Goal: Task Accomplishment & Management: Use online tool/utility

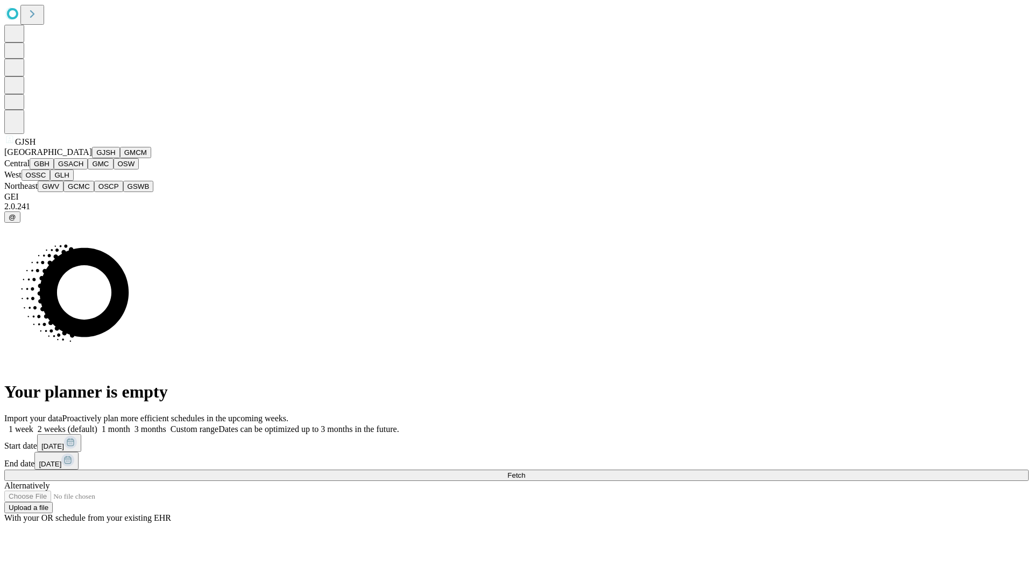
click at [92, 158] on button "GJSH" at bounding box center [106, 152] width 28 height 11
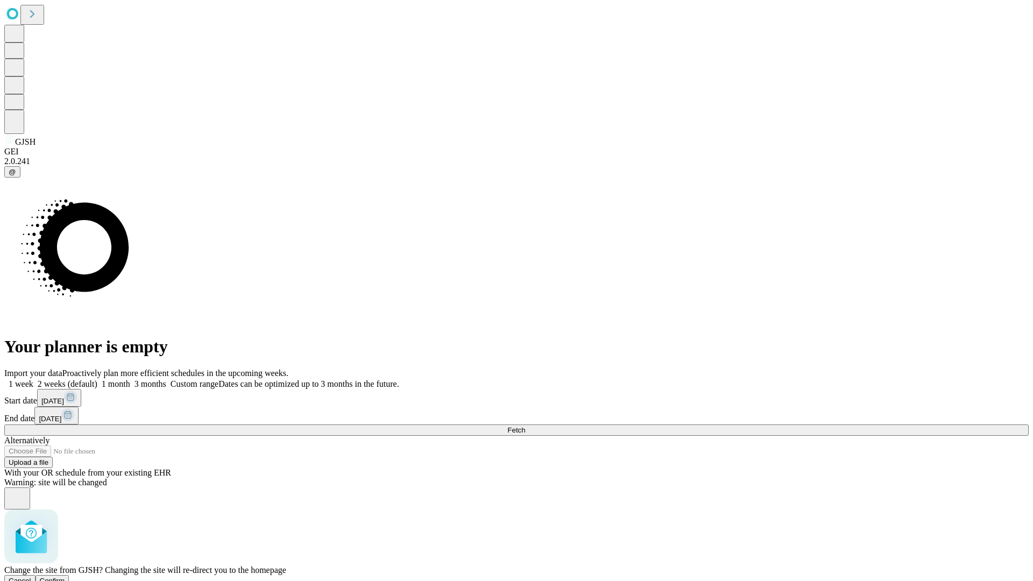
click at [65, 577] on span "Confirm" at bounding box center [52, 581] width 25 height 8
click at [97, 379] on label "2 weeks (default)" at bounding box center [65, 383] width 64 height 9
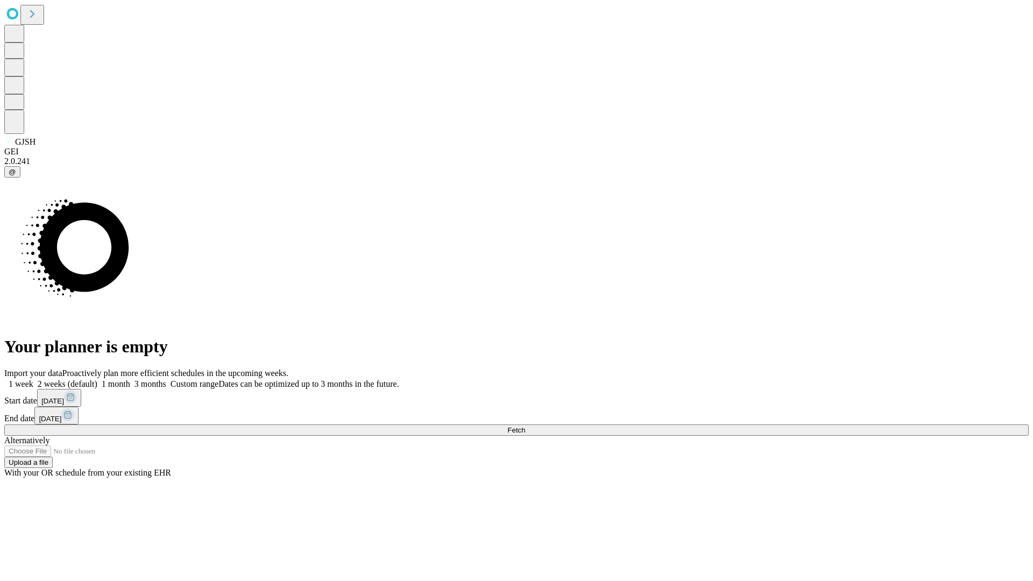
click at [525, 426] on span "Fetch" at bounding box center [516, 430] width 18 height 8
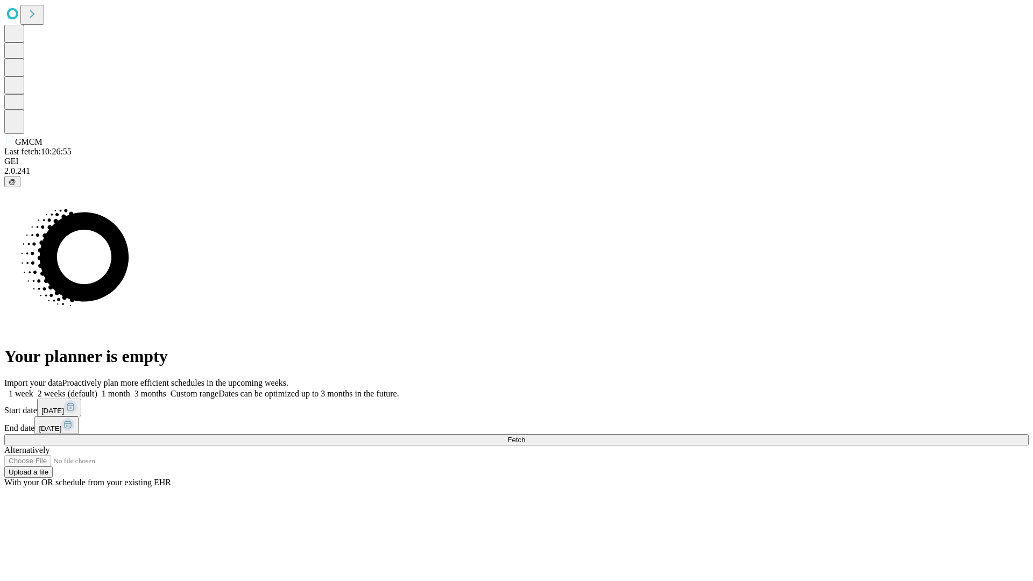
click at [97, 389] on label "2 weeks (default)" at bounding box center [65, 393] width 64 height 9
click at [525, 436] on span "Fetch" at bounding box center [516, 440] width 18 height 8
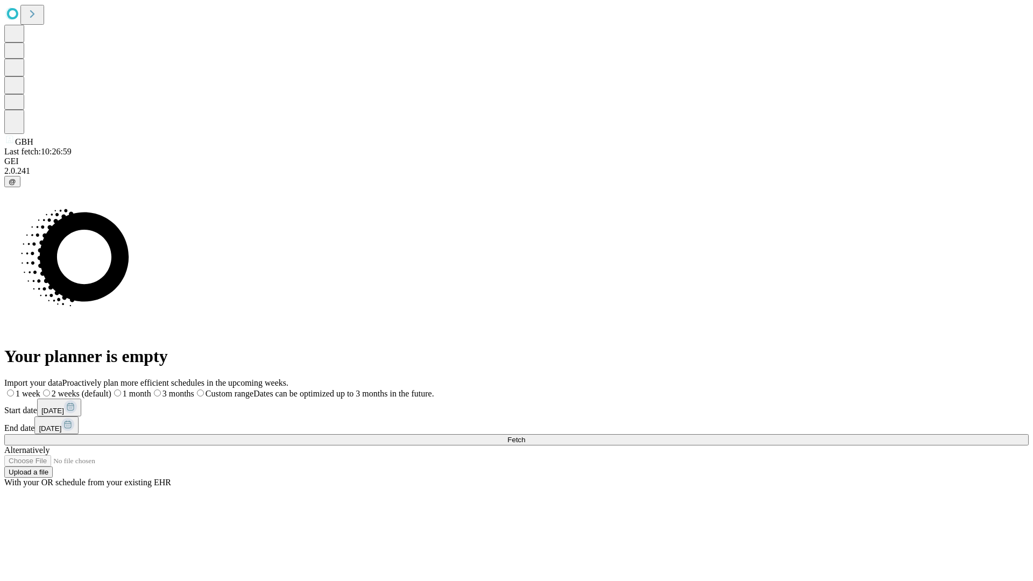
click at [525, 436] on span "Fetch" at bounding box center [516, 440] width 18 height 8
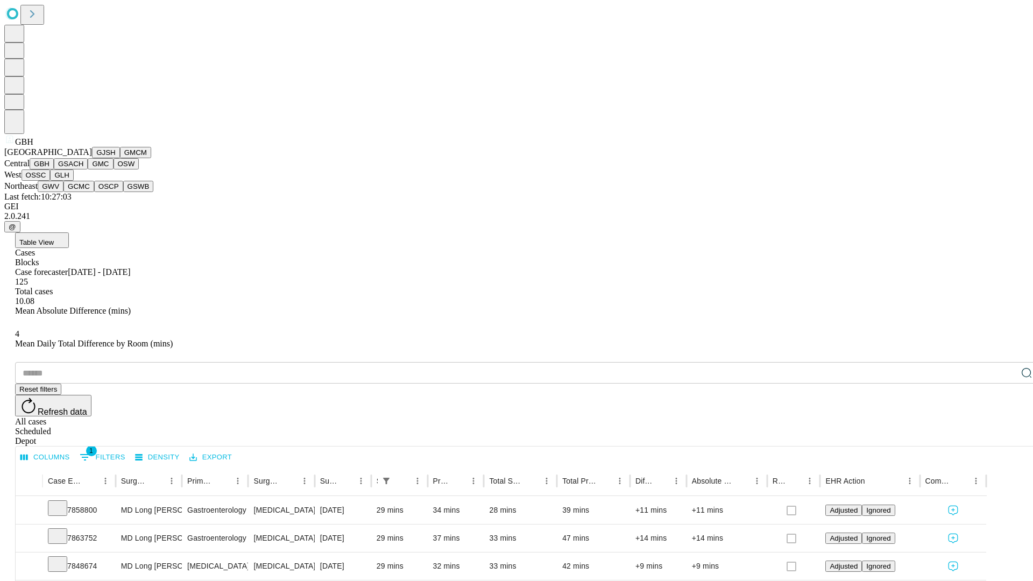
click at [83, 169] on button "GSACH" at bounding box center [71, 163] width 34 height 11
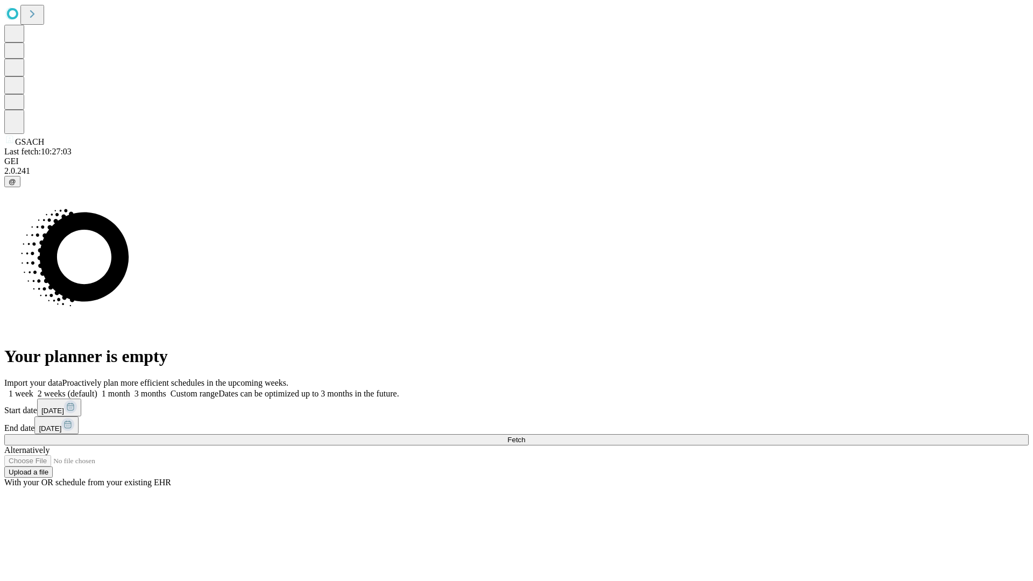
click at [97, 389] on label "2 weeks (default)" at bounding box center [65, 393] width 64 height 9
click at [525, 436] on span "Fetch" at bounding box center [516, 440] width 18 height 8
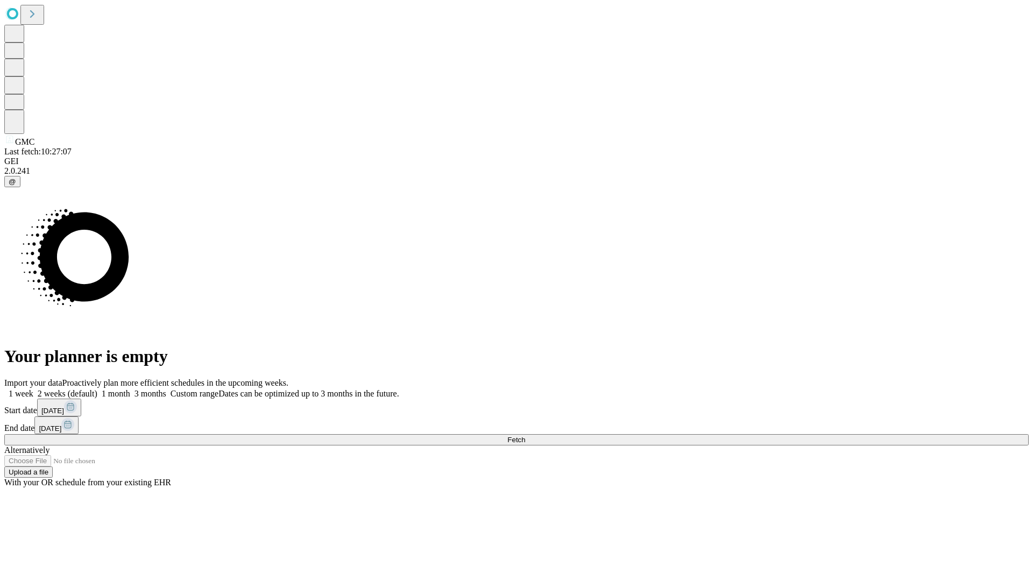
click at [525, 436] on span "Fetch" at bounding box center [516, 440] width 18 height 8
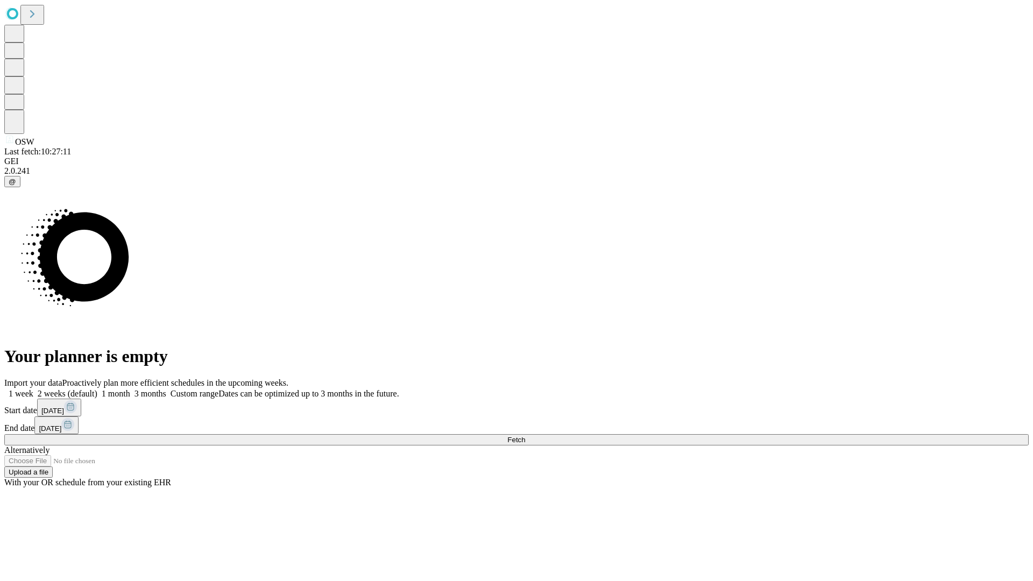
click at [525, 436] on span "Fetch" at bounding box center [516, 440] width 18 height 8
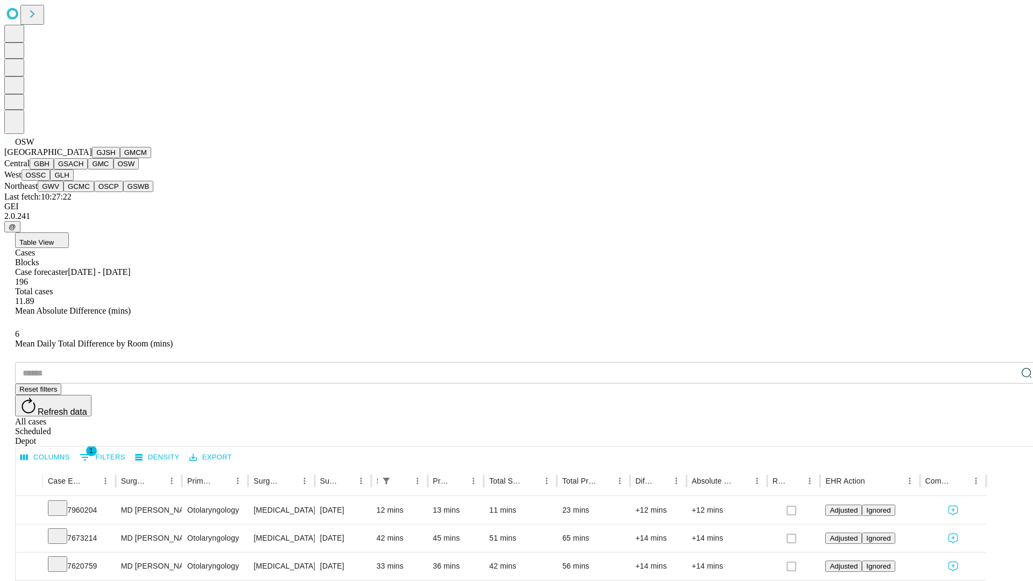
click at [51, 181] on button "OSSC" at bounding box center [36, 174] width 29 height 11
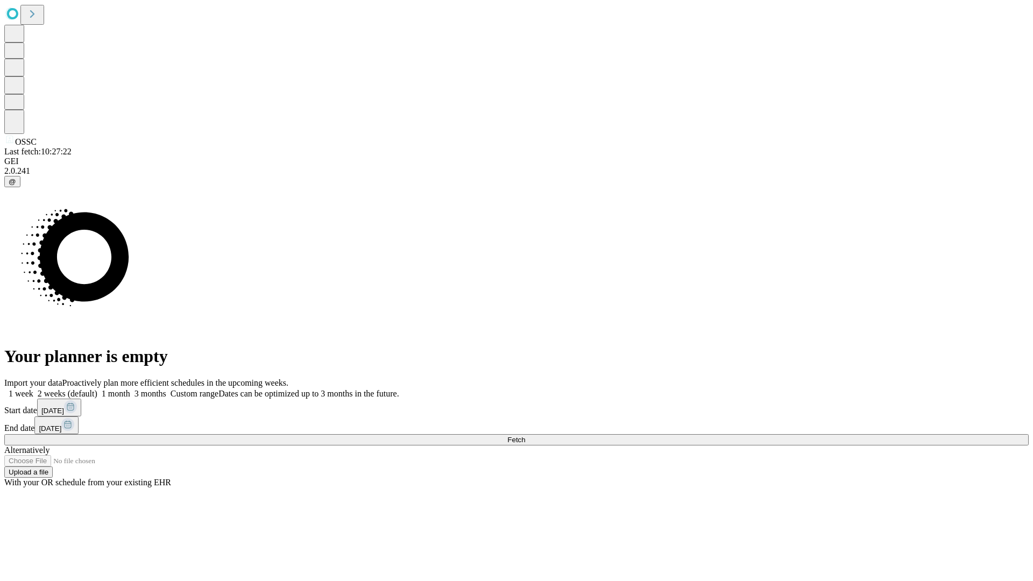
click at [97, 389] on label "2 weeks (default)" at bounding box center [65, 393] width 64 height 9
click at [525, 436] on span "Fetch" at bounding box center [516, 440] width 18 height 8
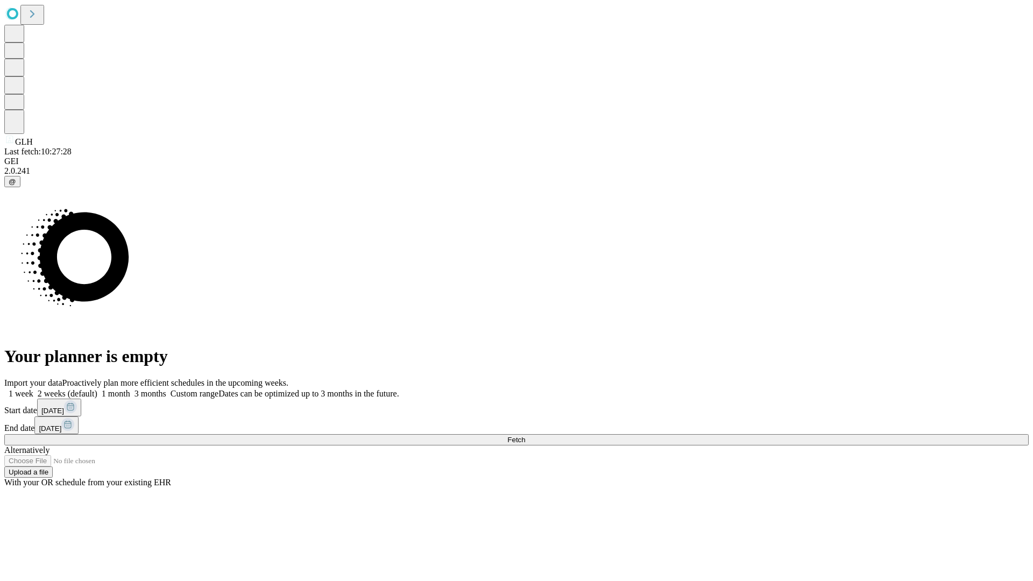
click at [97, 389] on label "2 weeks (default)" at bounding box center [65, 393] width 64 height 9
click at [525, 436] on span "Fetch" at bounding box center [516, 440] width 18 height 8
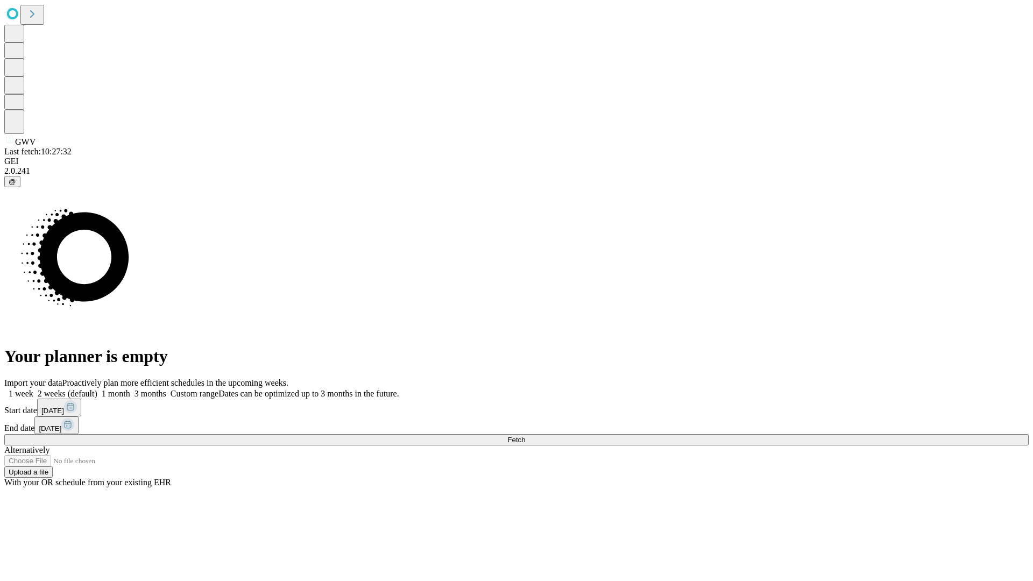
click at [525, 436] on span "Fetch" at bounding box center [516, 440] width 18 height 8
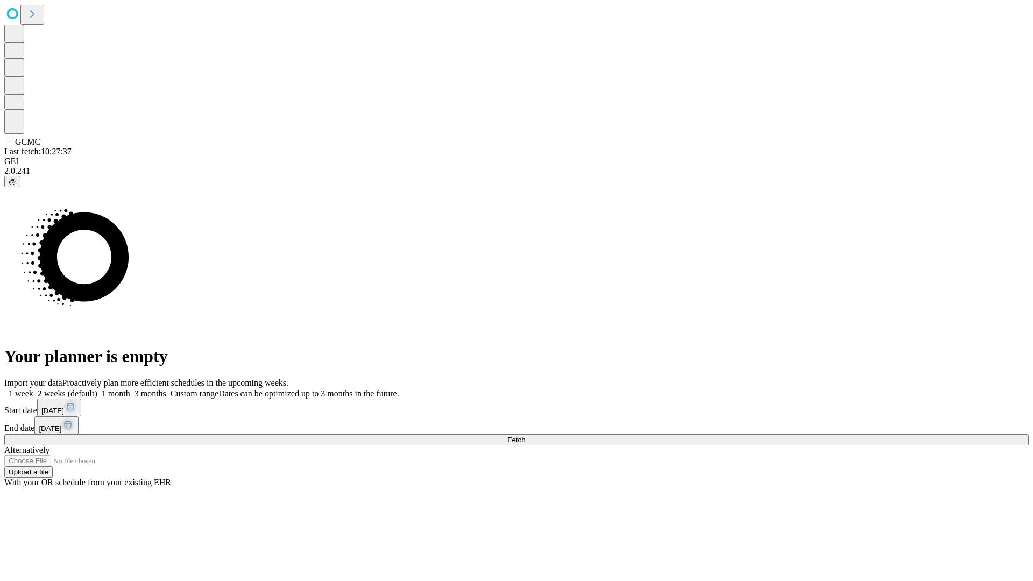
click at [97, 389] on label "2 weeks (default)" at bounding box center [65, 393] width 64 height 9
click at [525, 436] on span "Fetch" at bounding box center [516, 440] width 18 height 8
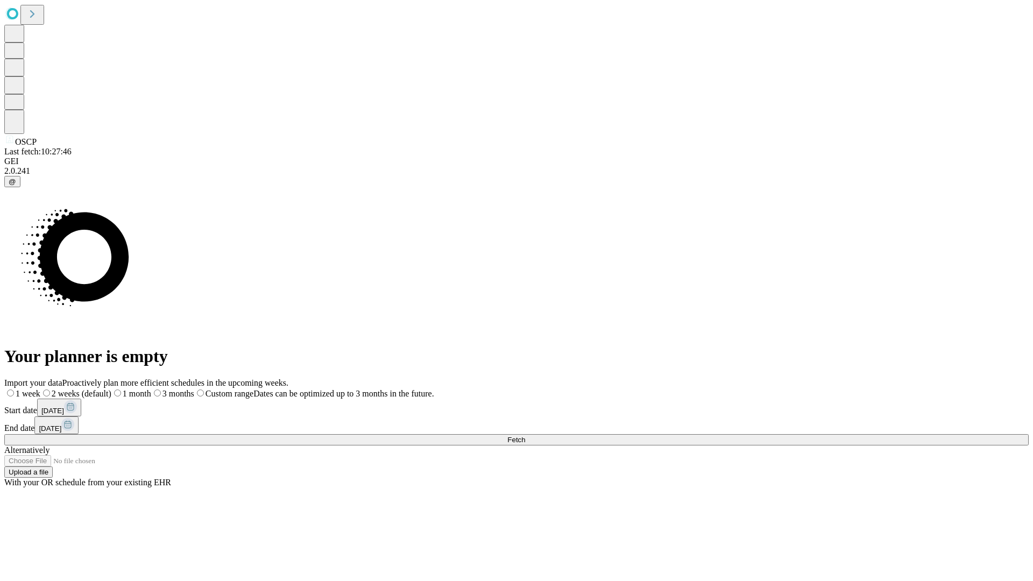
click at [111, 389] on label "2 weeks (default)" at bounding box center [75, 393] width 71 height 9
click at [525, 436] on span "Fetch" at bounding box center [516, 440] width 18 height 8
